Goal: Task Accomplishment & Management: Complete application form

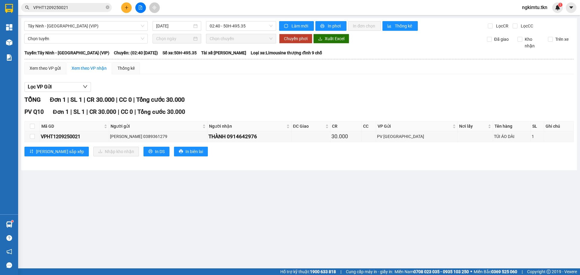
click at [124, 5] on button at bounding box center [126, 7] width 11 height 11
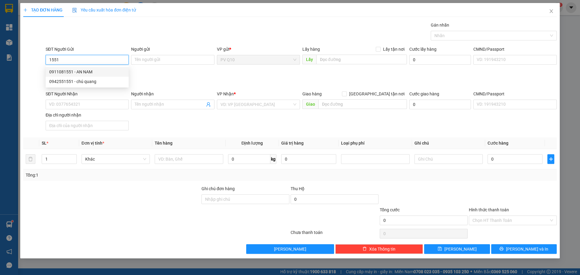
click at [87, 70] on div "0911081551 - AN NAM" at bounding box center [87, 72] width 76 height 7
type input "0911081551"
type input "AN NAM"
type input "0785629692"
type input "CHỊ MY"
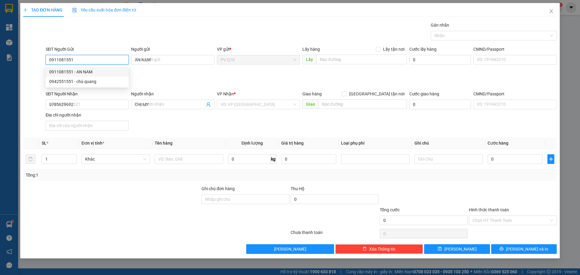
type input "30.000"
type input "0911081551"
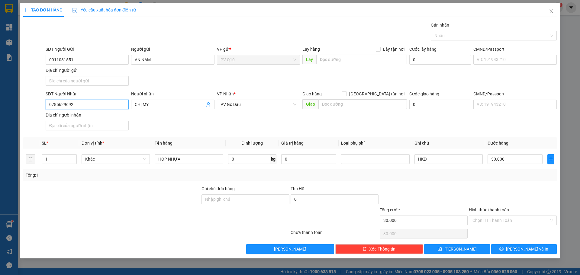
click at [82, 102] on input "0785629692" at bounding box center [87, 105] width 83 height 10
type input "0908866098"
drag, startPoint x: 167, startPoint y: 104, endPoint x: 70, endPoint y: 109, distance: 97.7
click at [69, 110] on div "SĐT Người Nhận 0908866098 Người nhận CHỊ MY CHỊ MY VP Nhận * PV Gò Dầu Giao h…" at bounding box center [301, 112] width 514 height 42
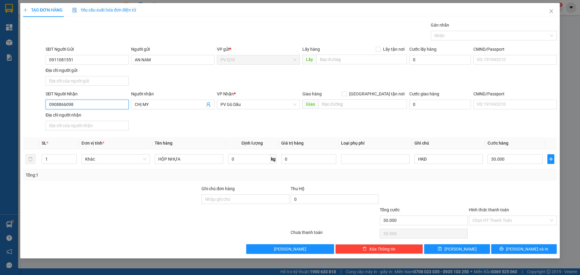
click at [89, 102] on input "0908866098" at bounding box center [87, 105] width 83 height 10
click at [79, 117] on div "0908866098 - a bảo" at bounding box center [87, 116] width 76 height 7
type input "a bảo"
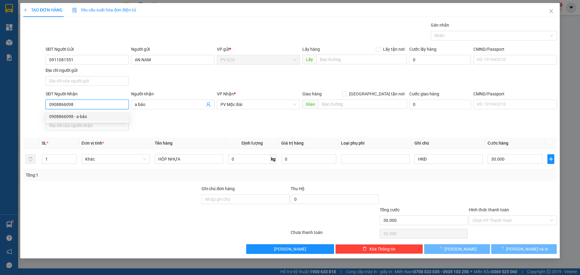
type input "300.000"
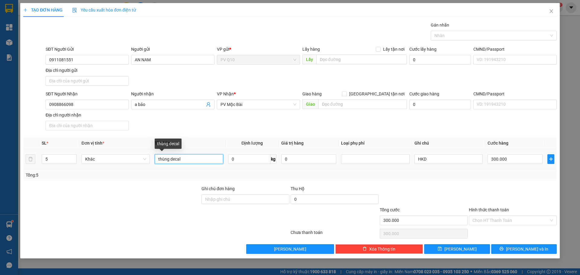
drag, startPoint x: 169, startPoint y: 159, endPoint x: 8, endPoint y: 195, distance: 164.4
click at [47, 197] on div "Transit Pickup Surcharge Ids Transit Deliver Surcharge Ids Transit Deliver Surc…" at bounding box center [290, 138] width 534 height 232
type input "decal"
click at [73, 163] on span "Decrease Value" at bounding box center [73, 160] width 7 height 5
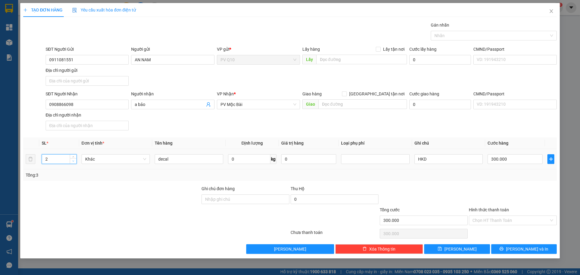
click at [73, 163] on span "Decrease Value" at bounding box center [73, 160] width 7 height 5
type input "1"
click at [73, 163] on span "Decrease Value" at bounding box center [73, 160] width 7 height 5
click at [530, 152] on td "300.000" at bounding box center [515, 159] width 60 height 20
type input "0"
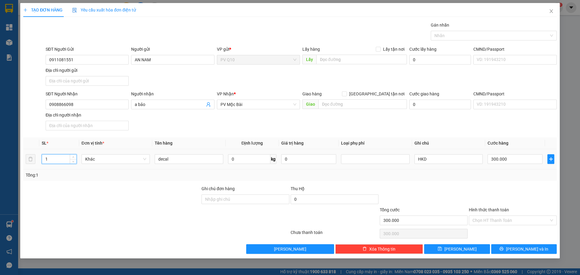
type input "0"
click at [528, 158] on input "0" at bounding box center [515, 159] width 55 height 10
type input "3"
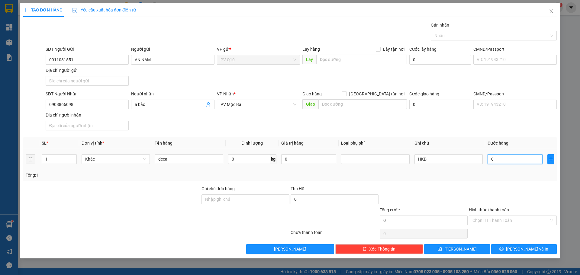
type input "3"
type input "30"
type input "30.000"
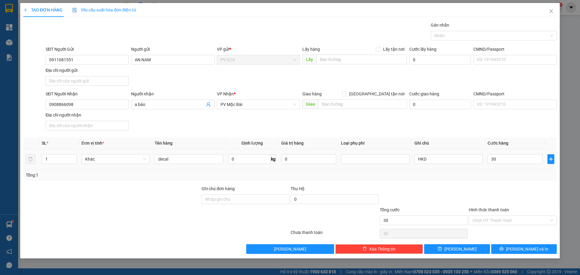
type input "30.000"
click at [516, 193] on div at bounding box center [512, 196] width 89 height 21
click at [508, 218] on input "Hình thức thanh toán" at bounding box center [511, 220] width 76 height 9
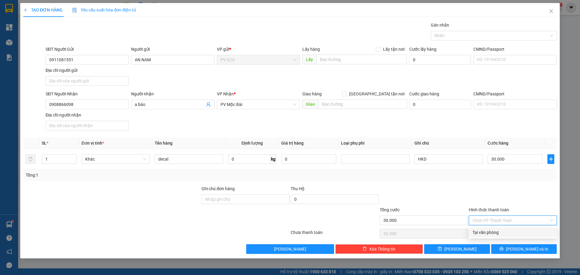
click at [498, 235] on div "Tại văn phòng" at bounding box center [513, 232] width 81 height 7
type input "0"
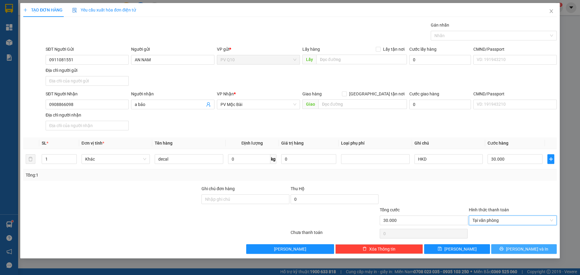
click at [508, 247] on button "[PERSON_NAME] và In" at bounding box center [524, 249] width 66 height 10
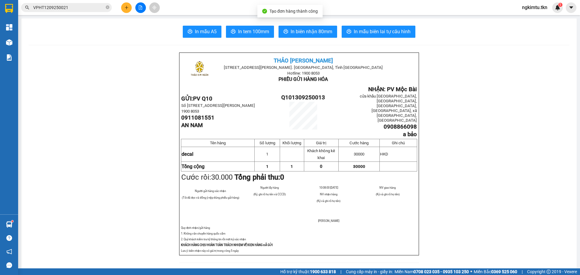
click at [199, 35] on span "In mẫu A5" at bounding box center [206, 32] width 22 height 8
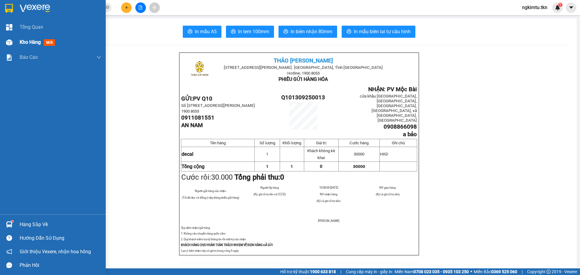
click at [18, 47] on div "Kho hàng mới" at bounding box center [53, 42] width 106 height 15
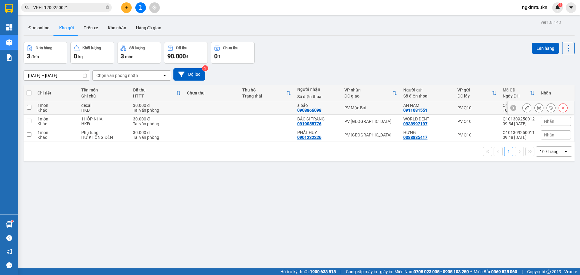
click at [525, 108] on icon at bounding box center [527, 108] width 4 height 4
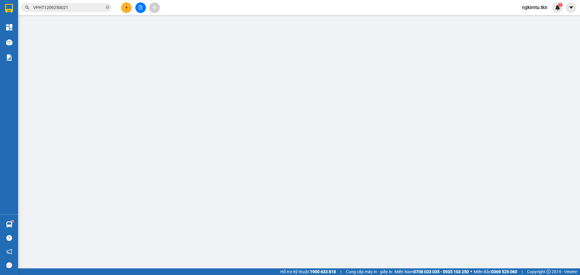
type input "0911081551"
type input "AN NAM"
type input "0908866098"
type input "a bảo"
type input "30.000"
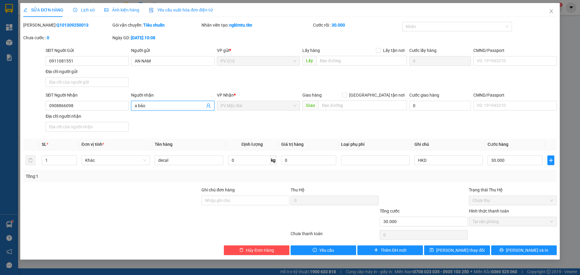
click at [178, 102] on input "a bảo" at bounding box center [170, 105] width 70 height 7
click at [250, 105] on span "PV Mộc Bài" at bounding box center [259, 105] width 76 height 9
click at [273, 99] on div "VP Nhận *" at bounding box center [258, 96] width 83 height 9
click at [273, 113] on div "VP Nhận * PV Mộc Bài" at bounding box center [258, 102] width 83 height 21
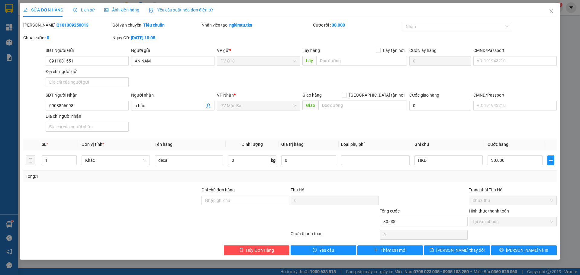
click at [273, 113] on div "VP Nhận * PV Mộc Bài" at bounding box center [258, 102] width 83 height 21
click at [273, 248] on span "Hủy Đơn Hàng" at bounding box center [260, 250] width 28 height 7
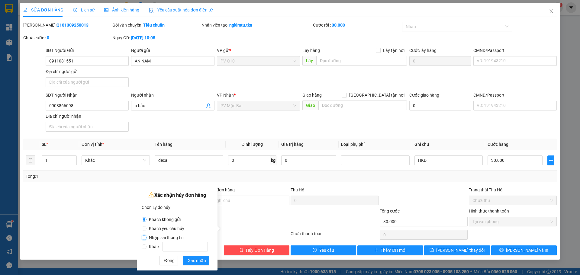
click at [145, 239] on input "Nhập sai thông tin" at bounding box center [144, 237] width 5 height 5
radio input "true"
radio input "false"
click at [196, 261] on span "Xác nhận" at bounding box center [197, 260] width 18 height 7
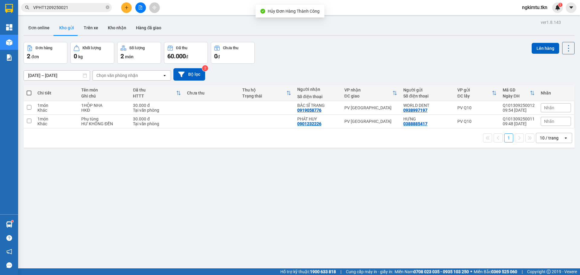
click at [129, 6] on button at bounding box center [126, 7] width 11 height 11
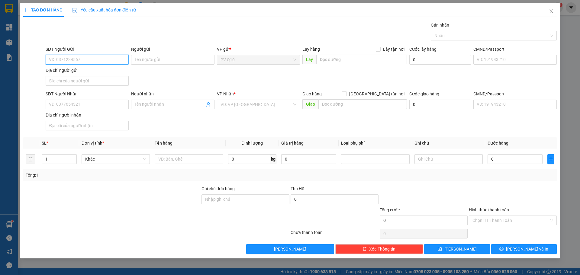
click at [98, 60] on input "SĐT Người Gửi" at bounding box center [87, 60] width 83 height 10
click at [83, 68] on div "0911081551 - AN NAM" at bounding box center [87, 72] width 83 height 10
type input "0911081551"
type input "AN NAM"
type input "0785629692"
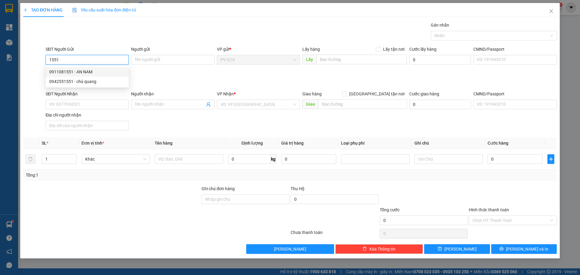
type input "CHỊ MY"
type input "30.000"
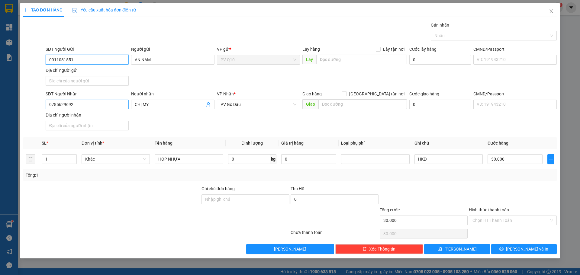
type input "0911081551"
drag, startPoint x: 76, startPoint y: 105, endPoint x: 6, endPoint y: 109, distance: 69.9
click at [6, 109] on div "TẠO ĐƠN HÀNG Yêu cầu xuất hóa đơn điện tử Transit Pickup Surcharge Ids Transit …" at bounding box center [290, 137] width 580 height 275
type input "1"
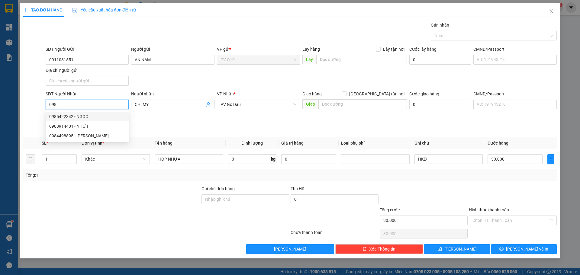
drag, startPoint x: 87, startPoint y: 108, endPoint x: 0, endPoint y: 113, distance: 87.5
click at [0, 113] on div "TẠO ĐƠN HÀNG Yêu cầu xuất hóa đơn điện tử Transit Pickup Surcharge Ids Transit …" at bounding box center [290, 137] width 580 height 275
click at [73, 105] on input "09088660968" at bounding box center [87, 105] width 83 height 10
type input "0908866098"
click at [84, 117] on div "0908866098 - a bảo" at bounding box center [87, 116] width 76 height 7
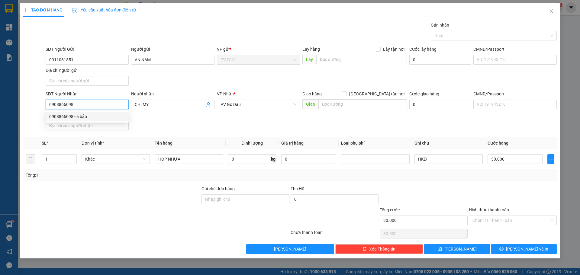
type input "a bảo"
type input "300.000"
type input "0908866098"
click at [259, 109] on div "VP Nhận * PV Mộc Bài" at bounding box center [258, 101] width 83 height 21
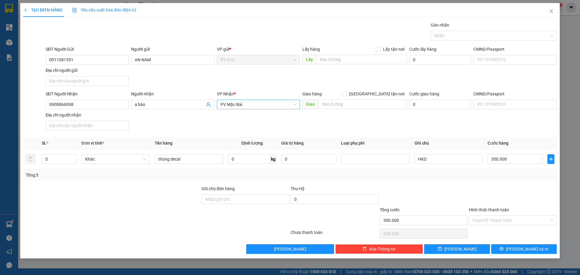
click at [263, 104] on span "PV Mộc Bài" at bounding box center [259, 104] width 76 height 9
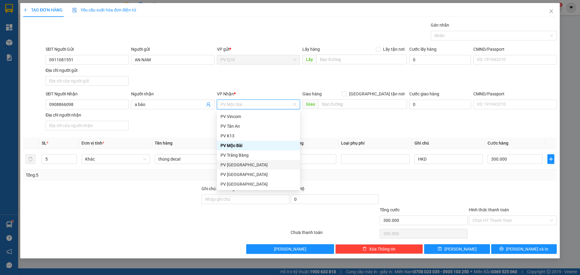
click at [253, 164] on div "PV [GEOGRAPHIC_DATA]" at bounding box center [259, 165] width 76 height 7
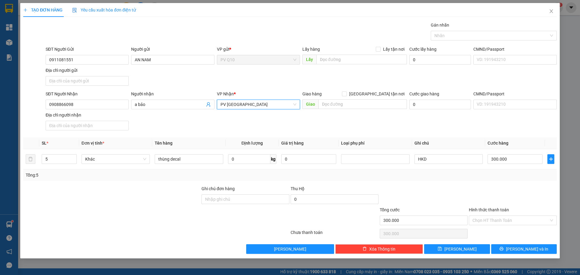
click at [337, 126] on div "SĐT Người Nhận 0908866098 Người nhận a bảo VP Nhận * PV Hòa Thành PV Hòa Thành …" at bounding box center [301, 112] width 514 height 42
click at [519, 159] on input "300.000" at bounding box center [515, 159] width 55 height 10
type input "3"
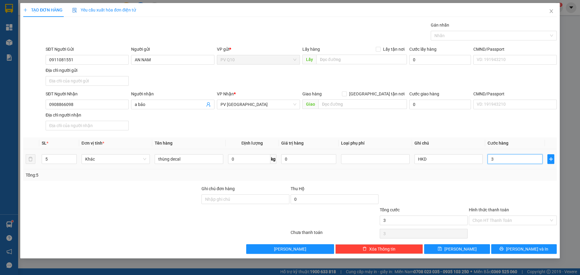
type input "30"
type input "30.000"
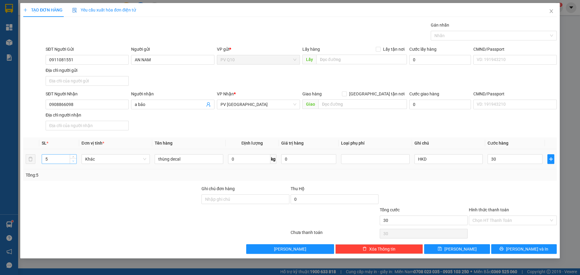
type input "30.000"
click at [71, 163] on span "Decrease Value" at bounding box center [73, 160] width 7 height 5
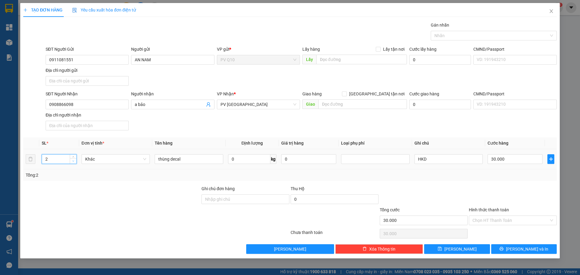
type input "1"
click at [71, 163] on span "Decrease Value" at bounding box center [73, 160] width 7 height 5
drag, startPoint x: 208, startPoint y: 203, endPoint x: 494, endPoint y: 193, distance: 286.4
click at [208, 203] on input "Ghi chú đơn hàng" at bounding box center [246, 200] width 88 height 10
type input "0"
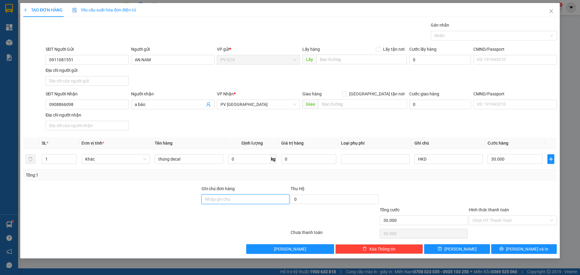
type input "0"
click at [523, 221] on input "Hình thức thanh toán" at bounding box center [511, 220] width 76 height 9
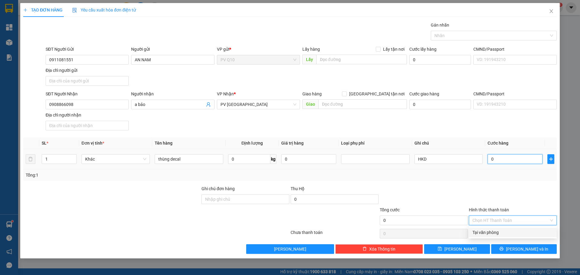
click at [523, 158] on input "0" at bounding box center [515, 159] width 55 height 10
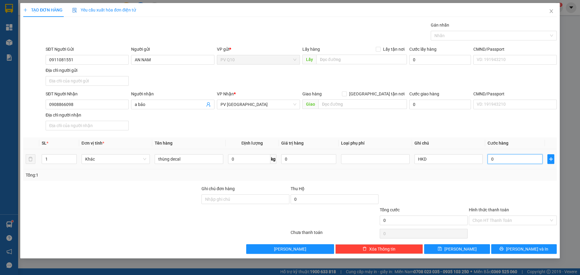
type input "3"
type input "30"
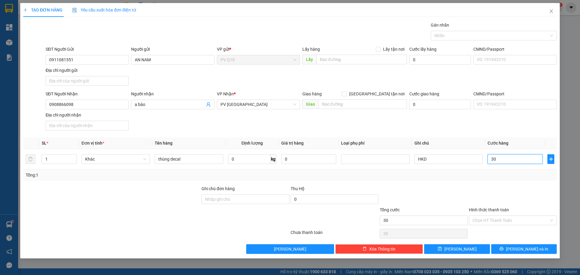
type input "30"
type input "30.000"
click at [503, 184] on div "Transit Pickup Surcharge Ids Transit Deliver Surcharge Ids Transit Deliver Surc…" at bounding box center [290, 138] width 534 height 232
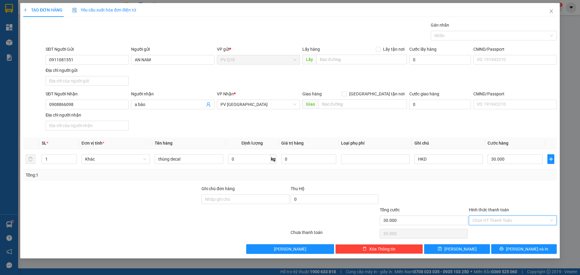
click at [507, 218] on input "Hình thức thanh toán" at bounding box center [511, 220] width 76 height 9
click at [503, 231] on div "Tại văn phòng" at bounding box center [513, 232] width 81 height 7
type input "0"
click at [509, 255] on div "TẠO ĐƠN HÀNG Yêu cầu xuất hóa đơn điện tử Transit Pickup Surcharge Ids Transit …" at bounding box center [290, 131] width 540 height 256
click at [507, 243] on div "Transit Pickup Surcharge Ids Transit Deliver Surcharge Ids Transit Deliver Surc…" at bounding box center [290, 138] width 534 height 232
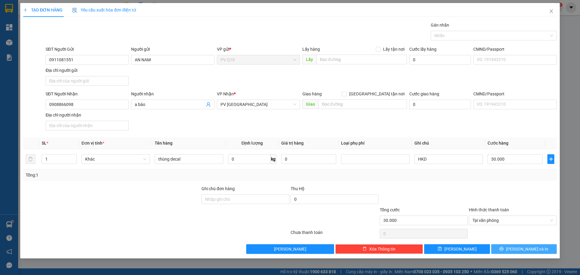
click at [504, 249] on icon "printer" at bounding box center [502, 249] width 4 height 4
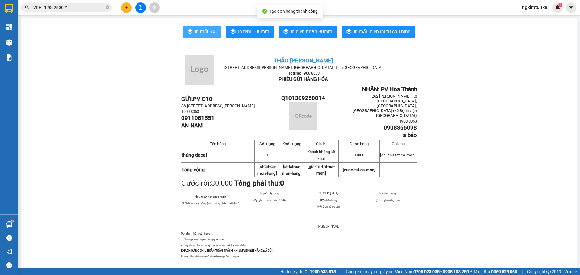
click at [209, 28] on span "In mẫu A5" at bounding box center [206, 32] width 22 height 8
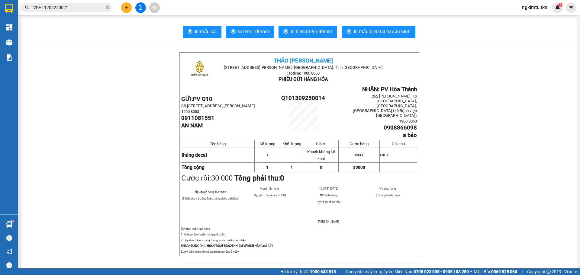
click at [435, 34] on div "In mẫu A5 In tem 100mm In biên nhận 80mm In mẫu biên lai tự cấu hình" at bounding box center [299, 32] width 541 height 12
